Goal: Task Accomplishment & Management: Use online tool/utility

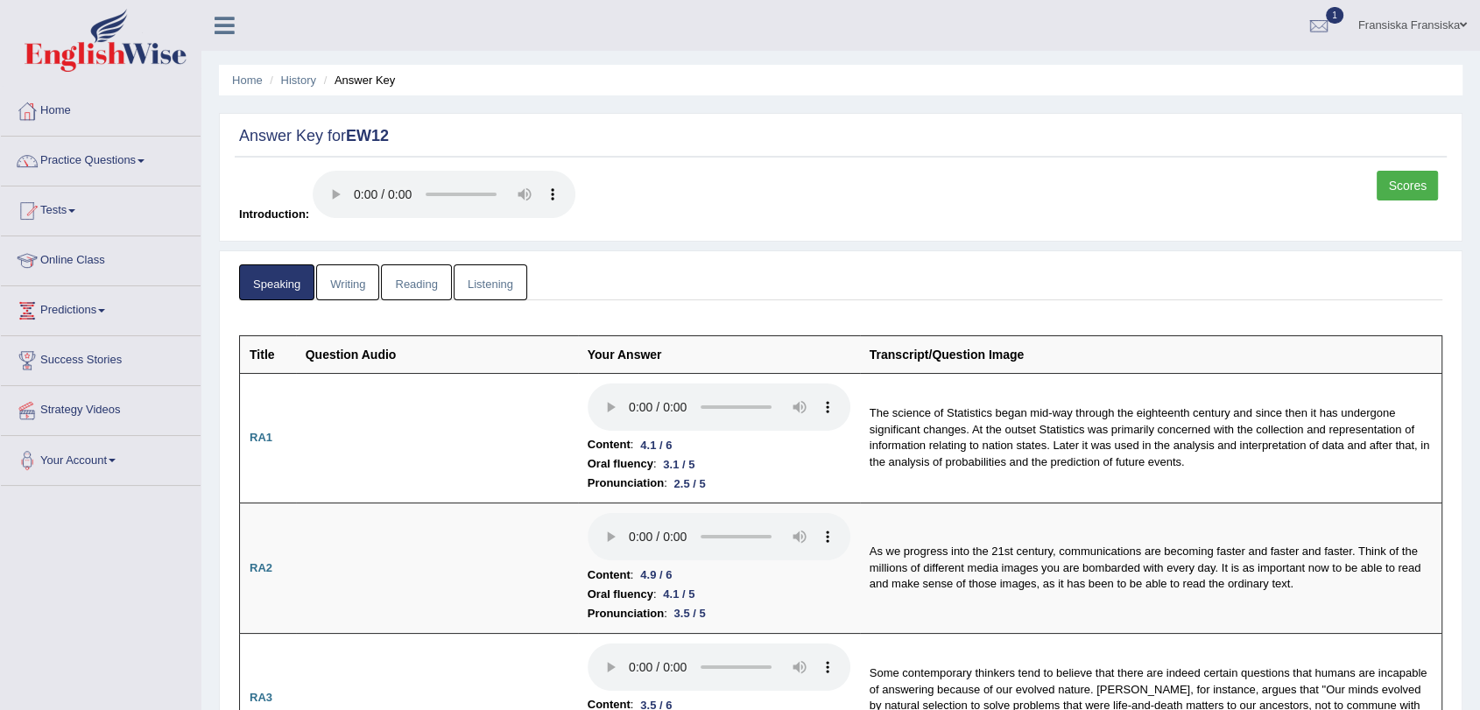
click at [72, 109] on link "Home" at bounding box center [101, 109] width 200 height 44
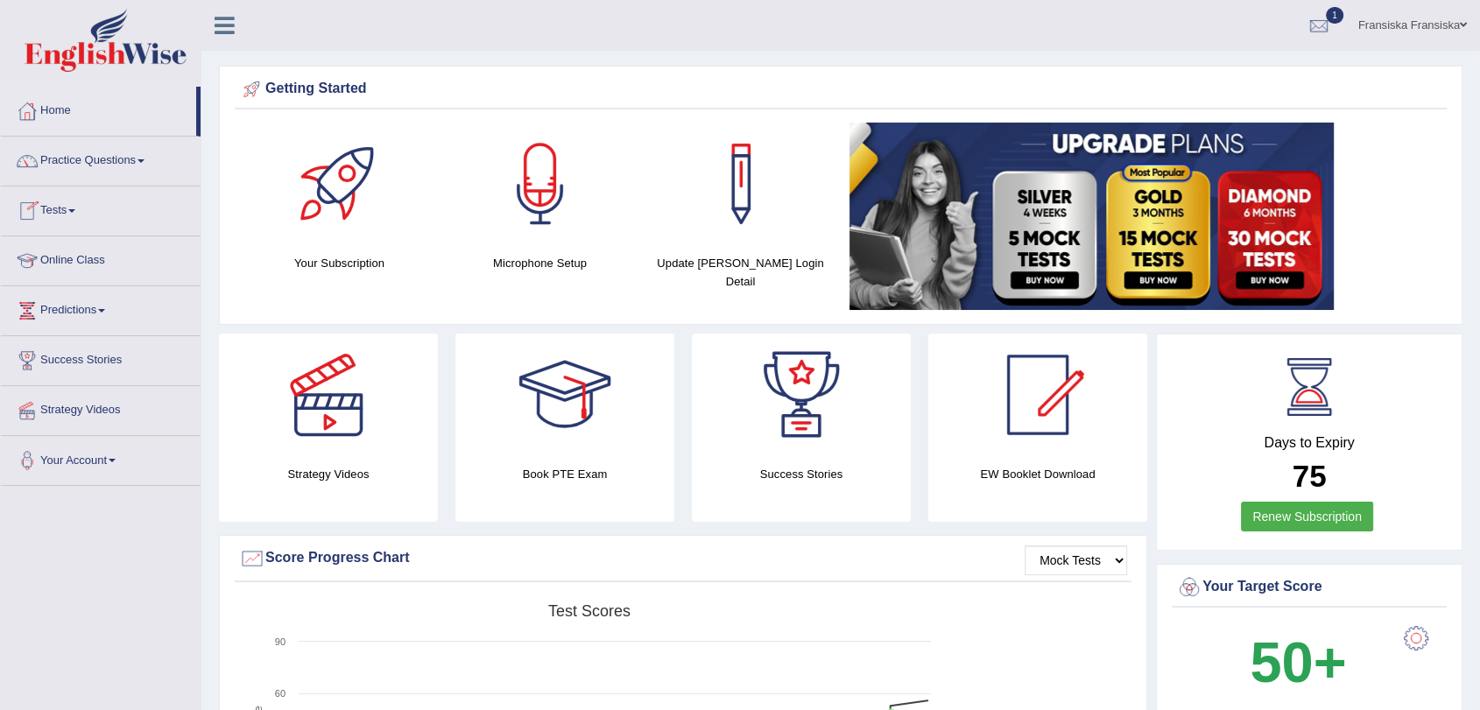
click at [56, 211] on link "Tests" at bounding box center [101, 209] width 200 height 44
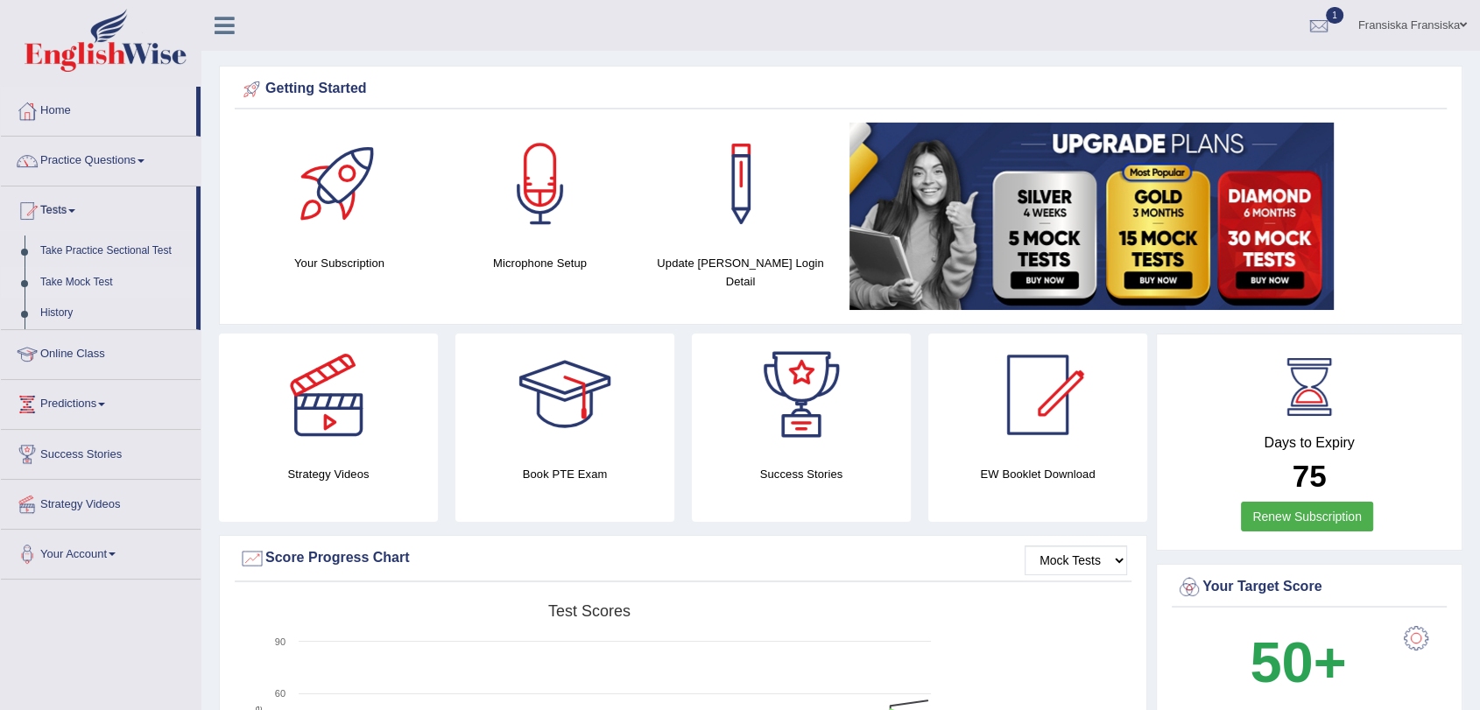
click at [96, 290] on link "Take Mock Test" at bounding box center [114, 283] width 164 height 32
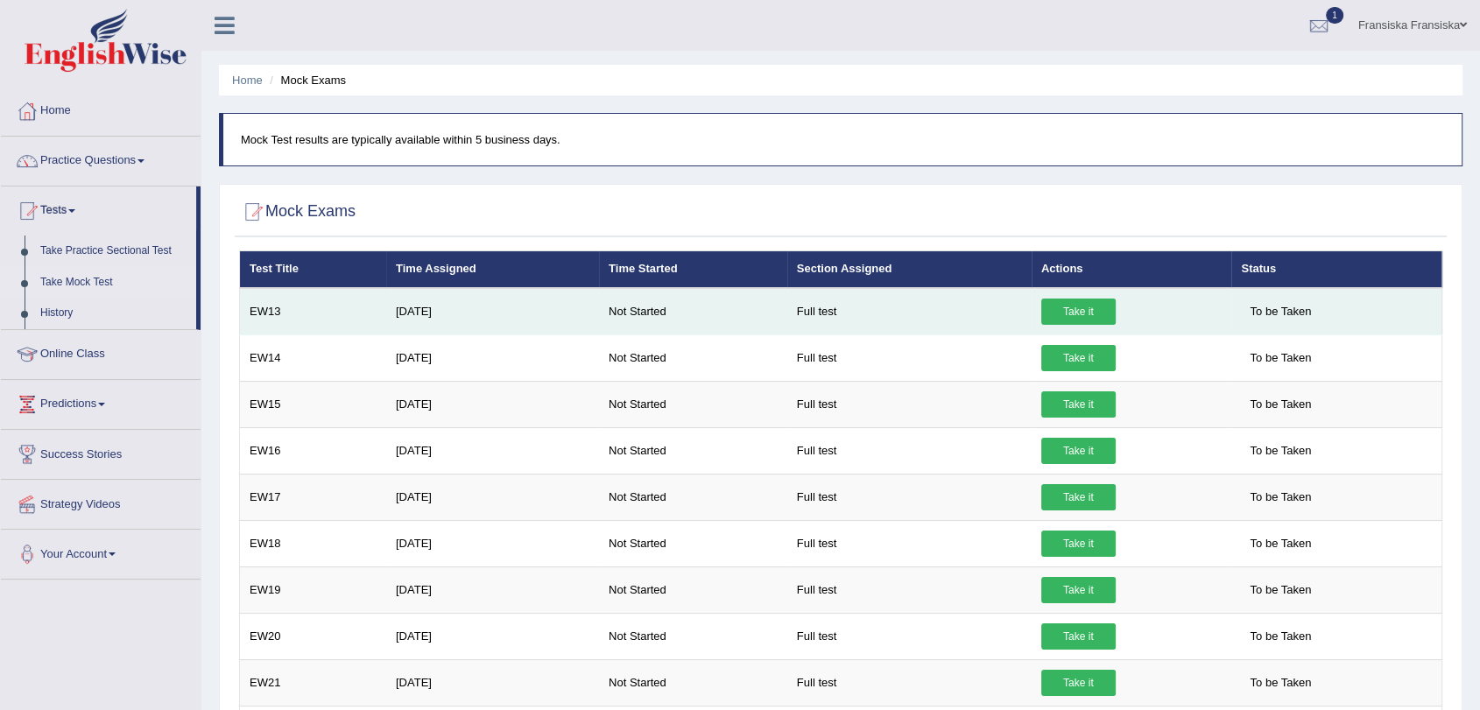
click at [1050, 309] on link "Take it" at bounding box center [1078, 312] width 74 height 26
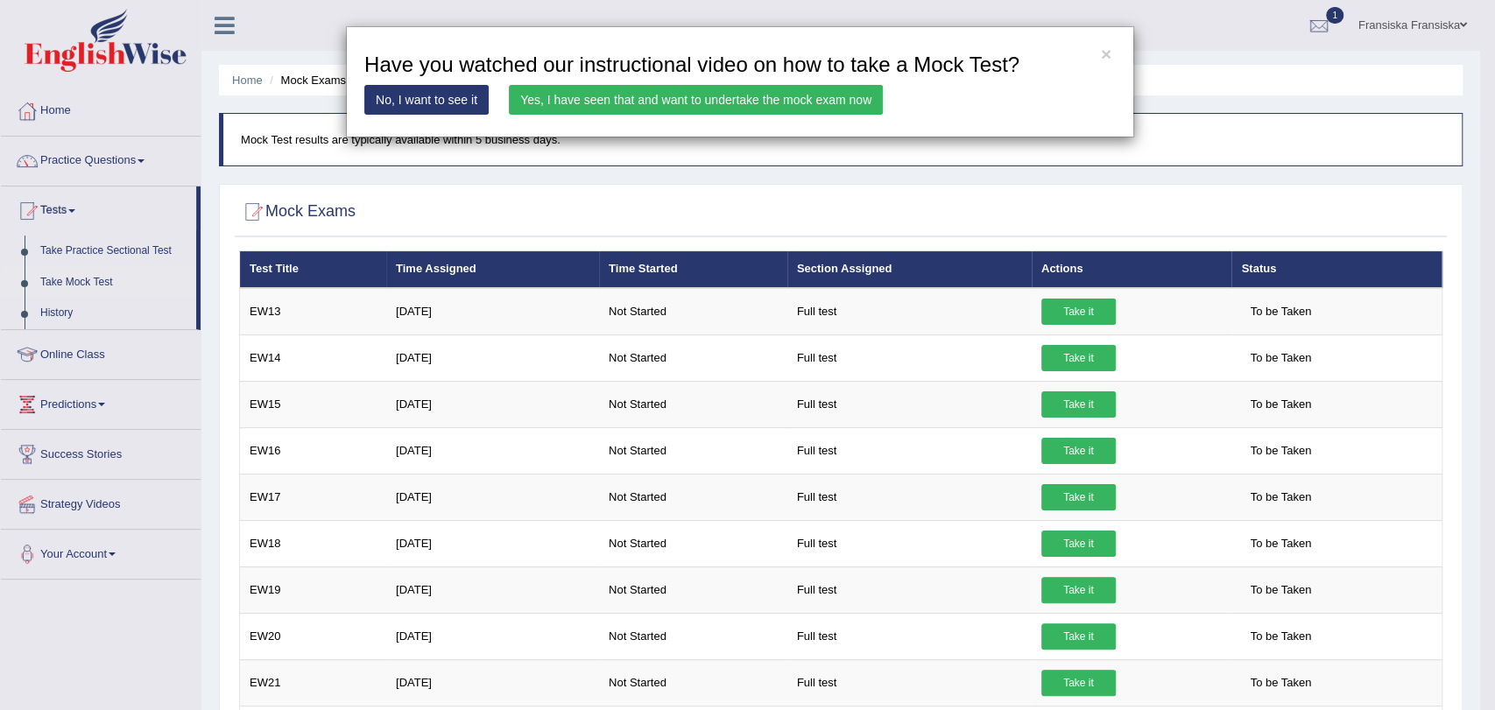
click at [827, 100] on link "Yes, I have seen that and want to undertake the mock exam now" at bounding box center [696, 100] width 374 height 30
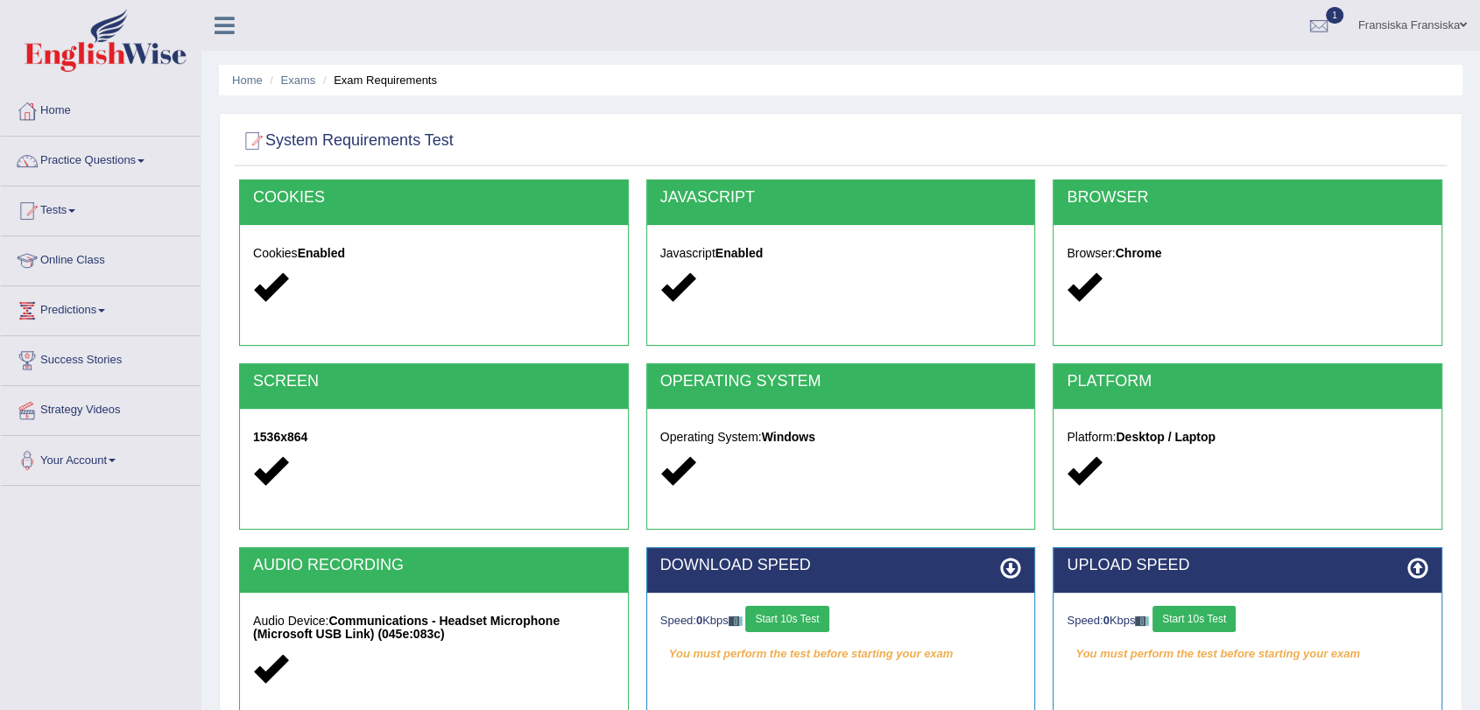
click at [812, 607] on button "Start 10s Test" at bounding box center [786, 619] width 83 height 26
click at [1214, 625] on button "Start 10s Test" at bounding box center [1193, 619] width 83 height 26
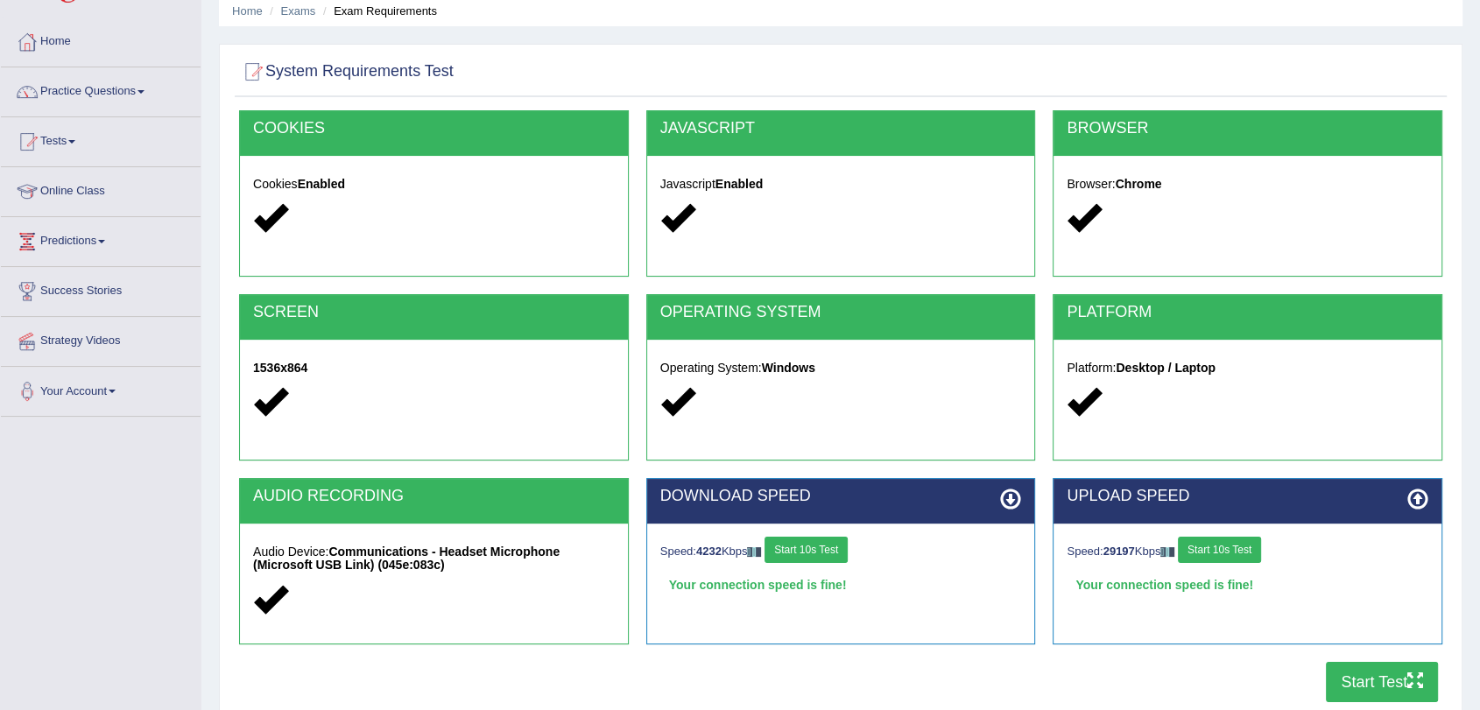
scroll to position [209, 0]
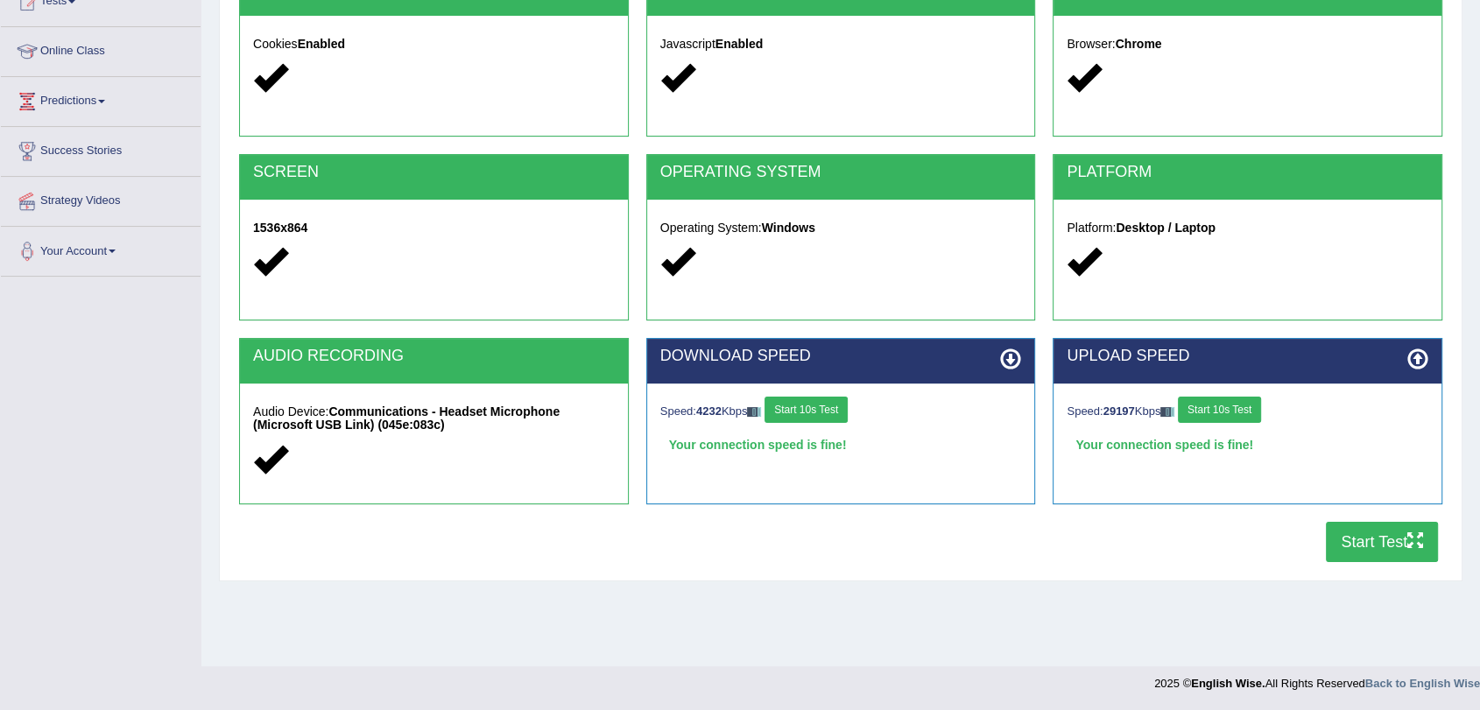
click at [1385, 557] on button "Start Test" at bounding box center [1382, 542] width 112 height 40
